Goal: Navigation & Orientation: Find specific page/section

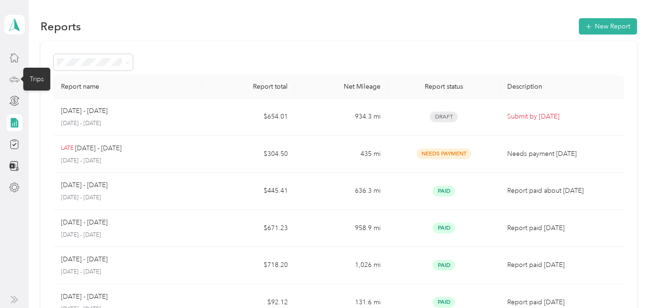
click at [11, 79] on icon at bounding box center [14, 79] width 10 height 10
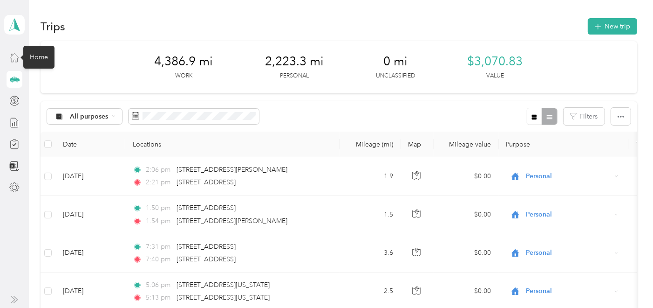
click at [18, 56] on icon at bounding box center [14, 57] width 10 height 10
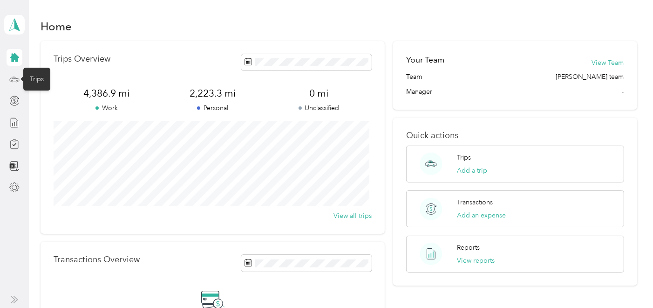
click at [14, 80] on icon at bounding box center [14, 79] width 10 height 10
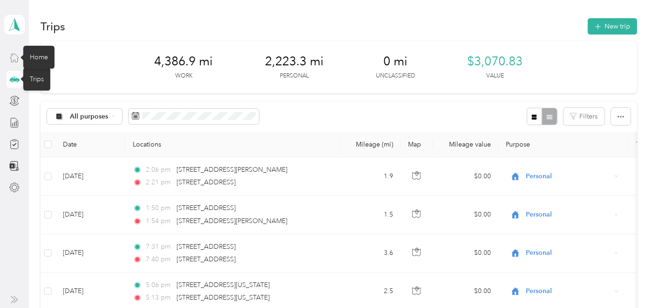
click at [11, 56] on icon at bounding box center [14, 58] width 8 height 8
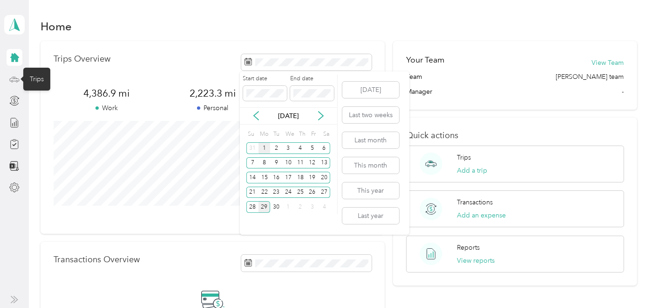
click at [266, 145] on div "1" at bounding box center [265, 148] width 12 height 12
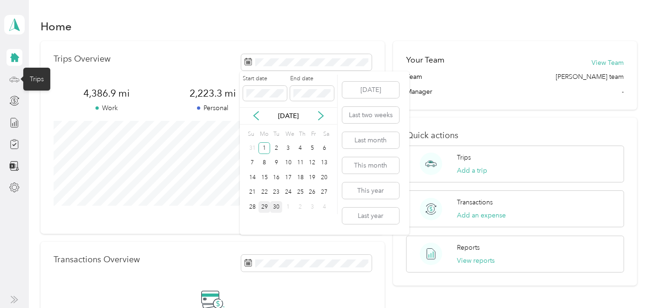
click at [275, 207] on div "30" at bounding box center [276, 207] width 12 height 12
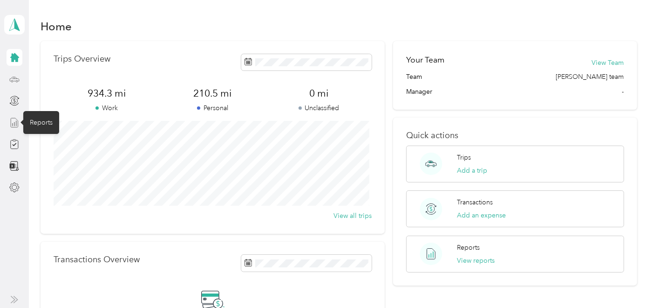
click at [14, 122] on icon at bounding box center [14, 122] width 10 height 10
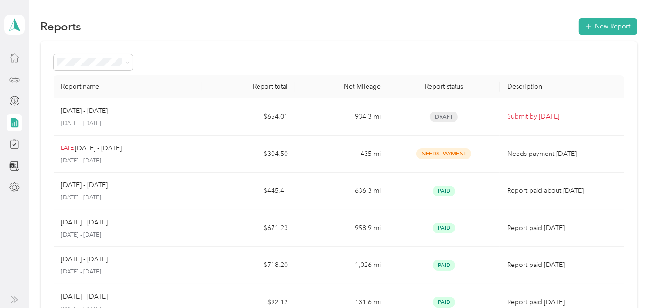
click at [20, 58] on div at bounding box center [15, 57] width 16 height 17
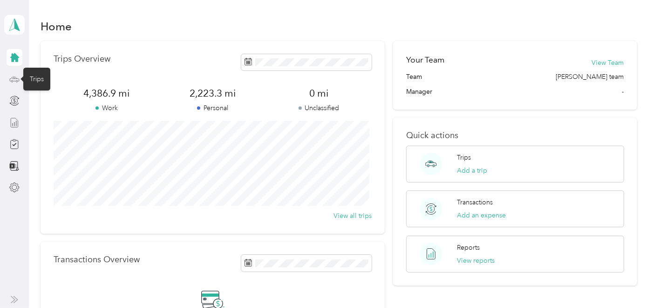
click at [11, 78] on icon at bounding box center [14, 79] width 10 height 10
